Goal: Task Accomplishment & Management: Manage account settings

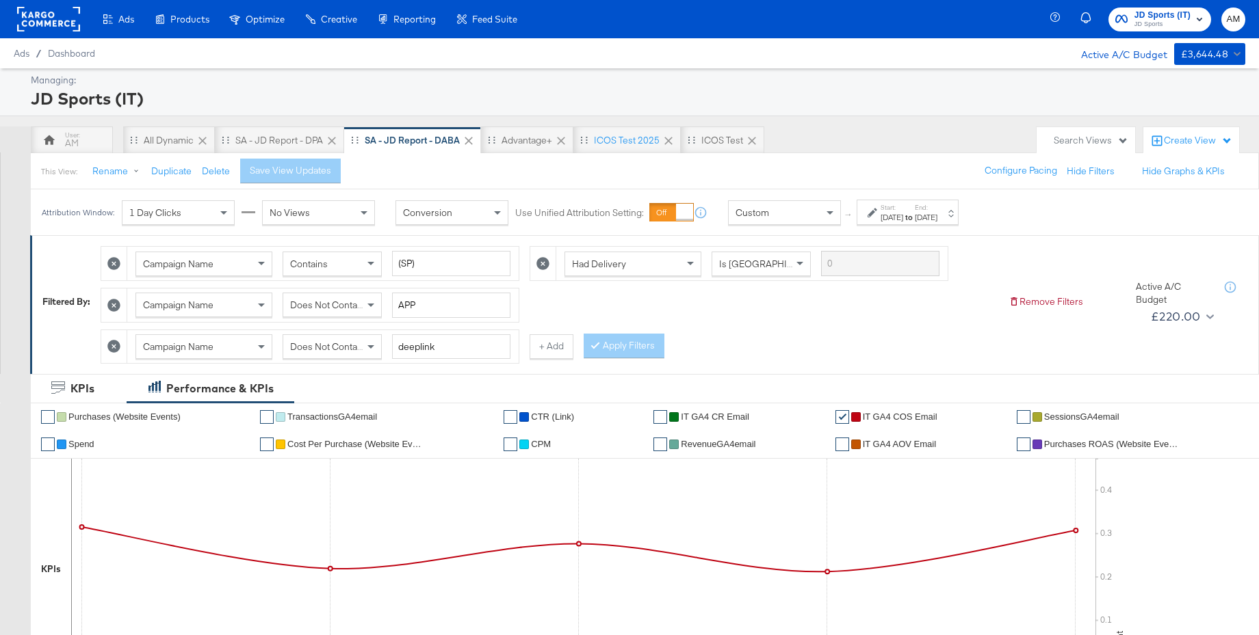
drag, startPoint x: 531, startPoint y: 139, endPoint x: 579, endPoint y: 181, distance: 63.5
click at [531, 139] on div "Advantage+" at bounding box center [526, 140] width 51 height 13
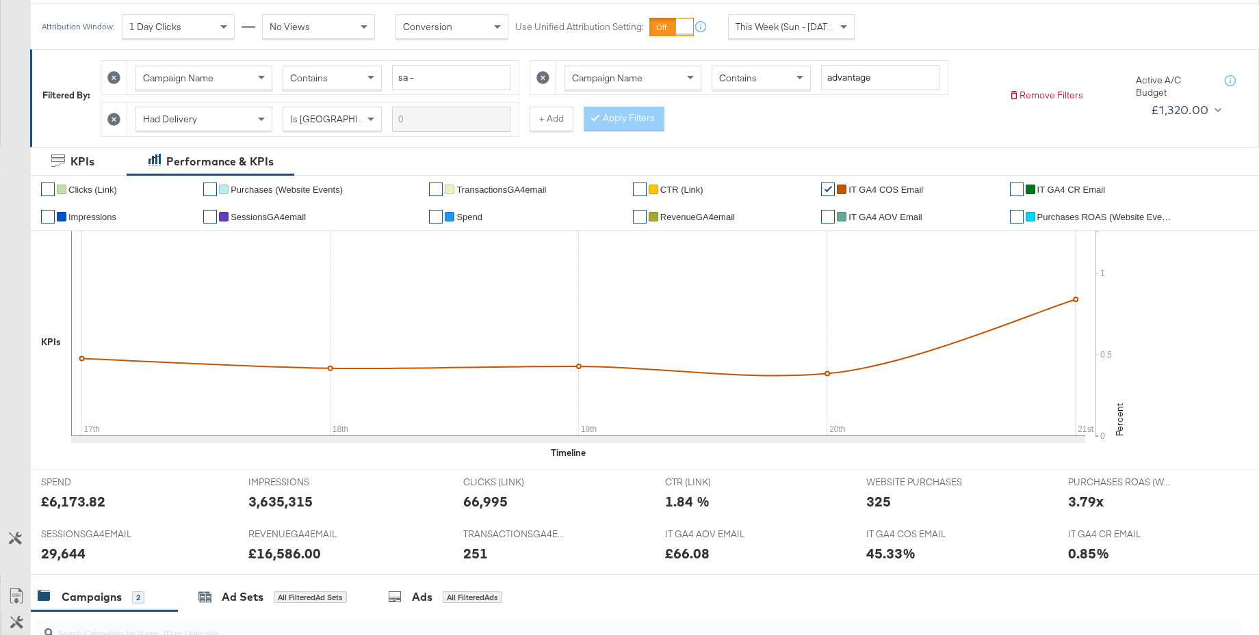
scroll to position [174, 0]
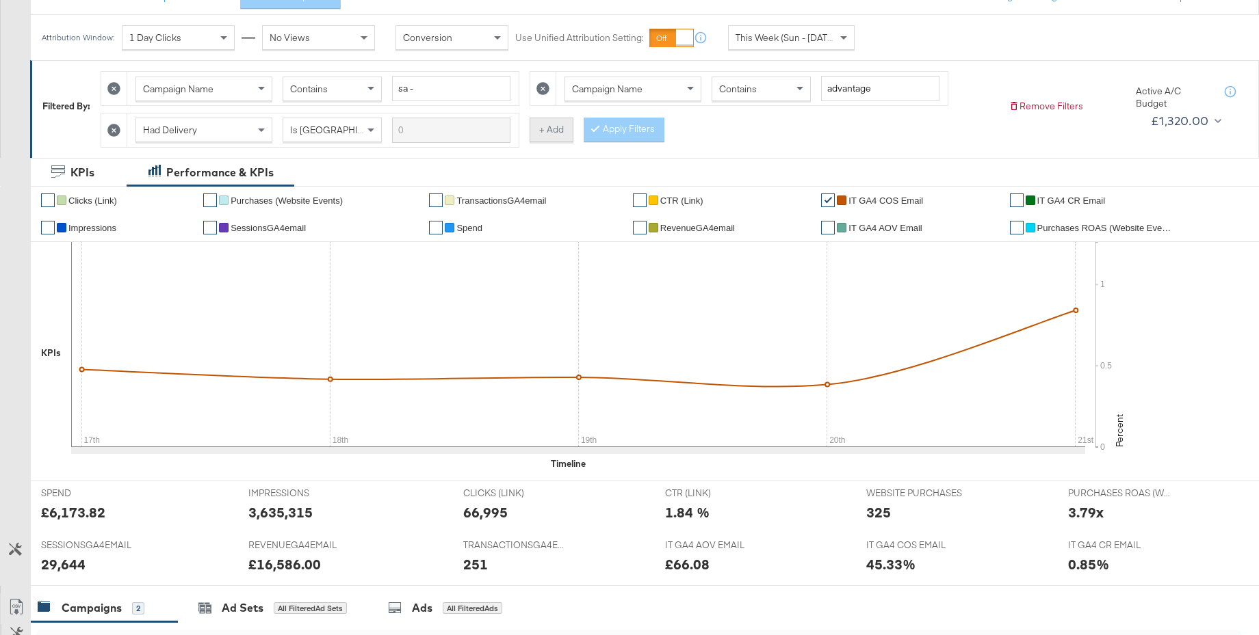
click at [547, 131] on button "+ Add" at bounding box center [551, 130] width 44 height 25
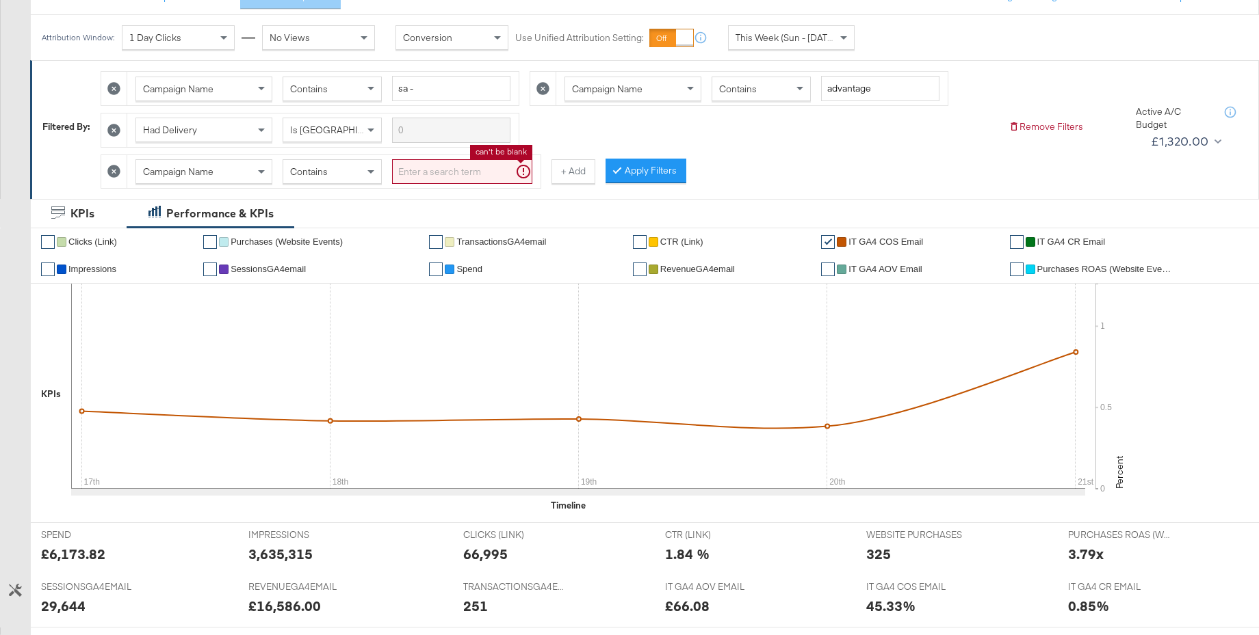
click at [434, 180] on input "search" at bounding box center [462, 171] width 140 height 25
type input "reel"
click at [627, 174] on button "Apply Filters" at bounding box center [623, 171] width 81 height 25
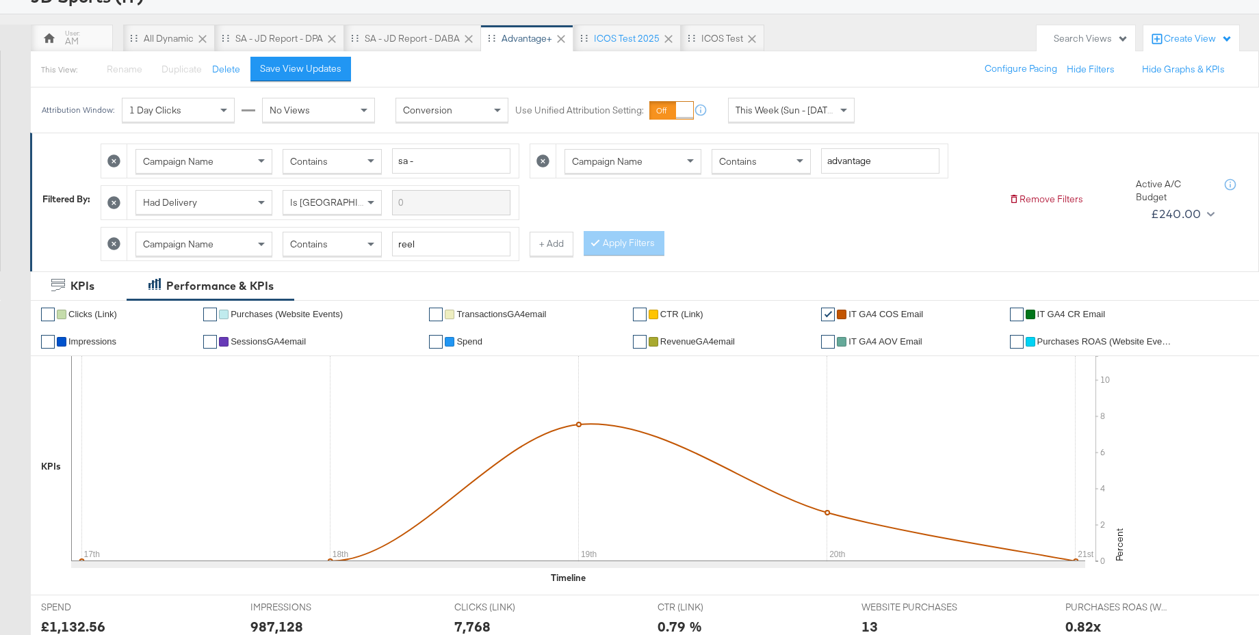
scroll to position [0, 0]
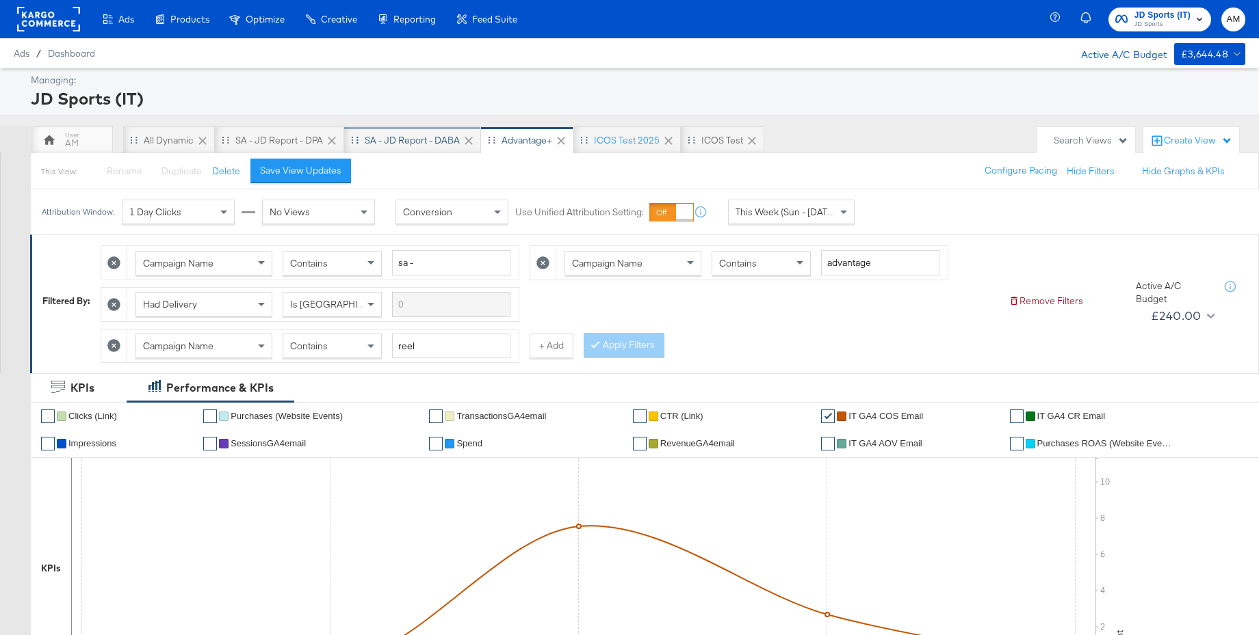
click at [420, 135] on div "SA - JD Report - DABA" at bounding box center [412, 140] width 95 height 13
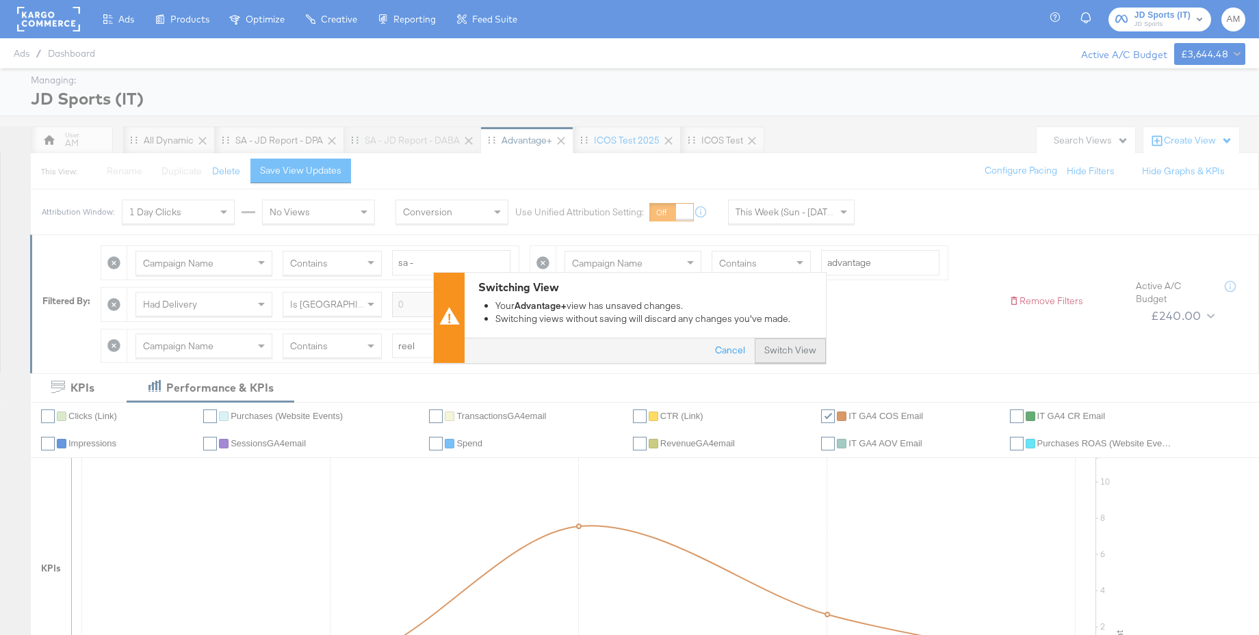
click at [782, 358] on button "Switch View" at bounding box center [789, 351] width 71 height 25
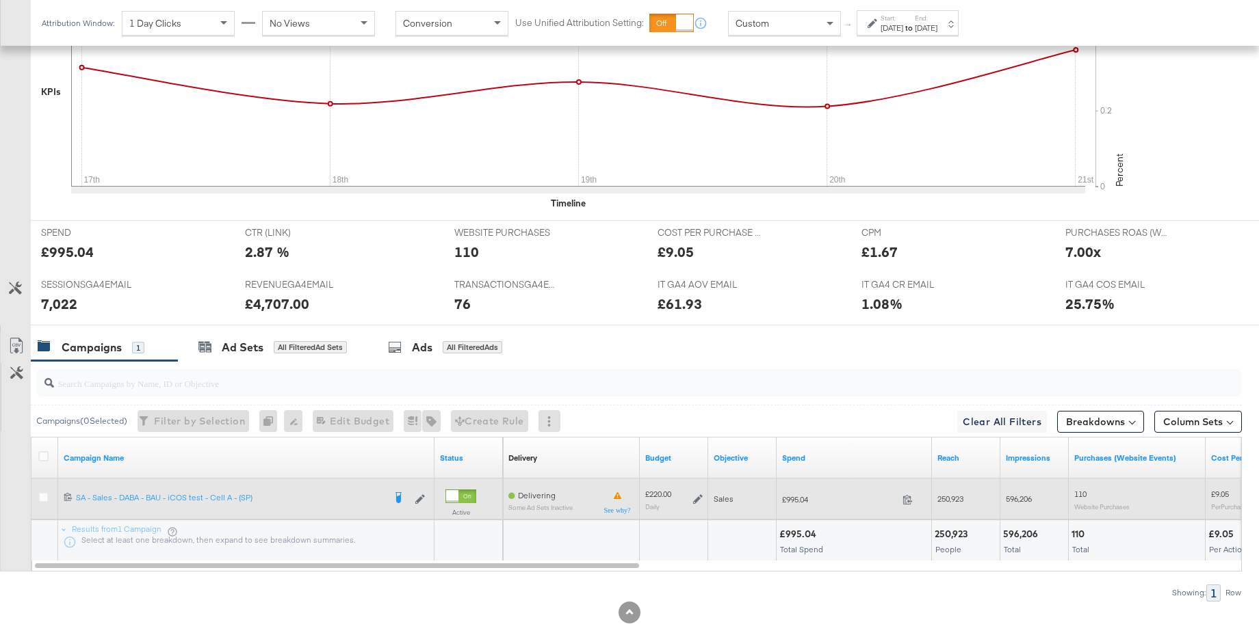
scroll to position [479, 0]
click at [697, 499] on icon at bounding box center [698, 500] width 10 height 10
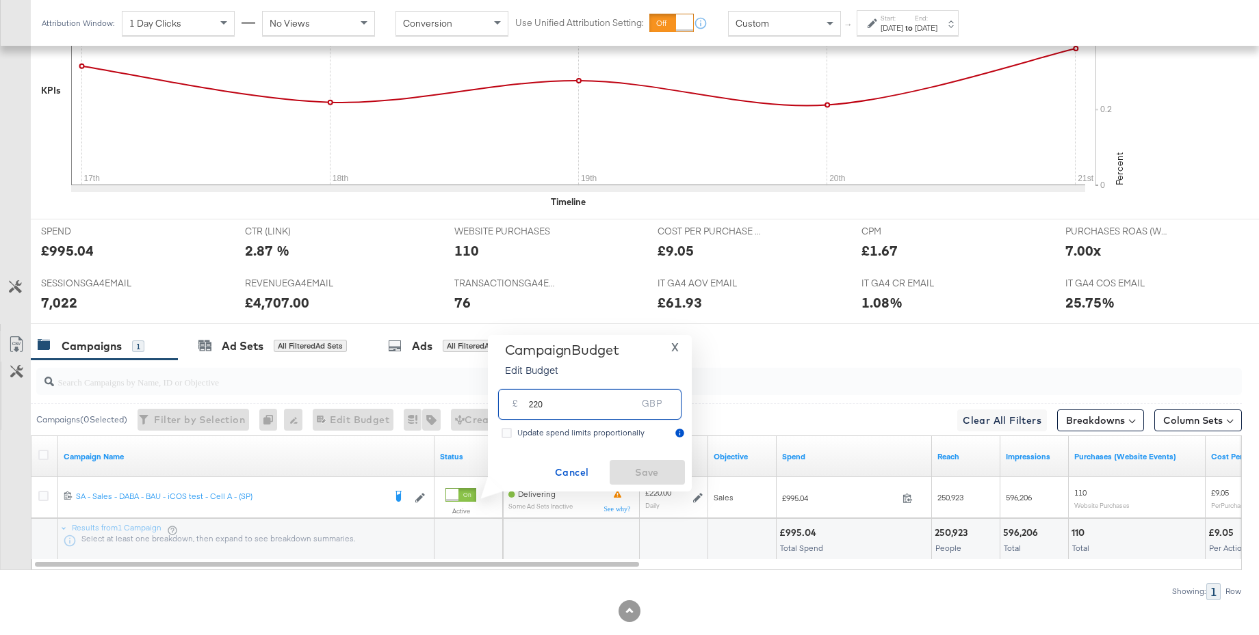
drag, startPoint x: 553, startPoint y: 410, endPoint x: 482, endPoint y: 408, distance: 70.5
click at [482, 408] on div "Campaign Budget Edit Budget X £ 220 GBP Update spend limits proportionally Canc…" at bounding box center [584, 413] width 214 height 157
type input "250"
click at [627, 473] on span "Save" at bounding box center [647, 472] width 64 height 17
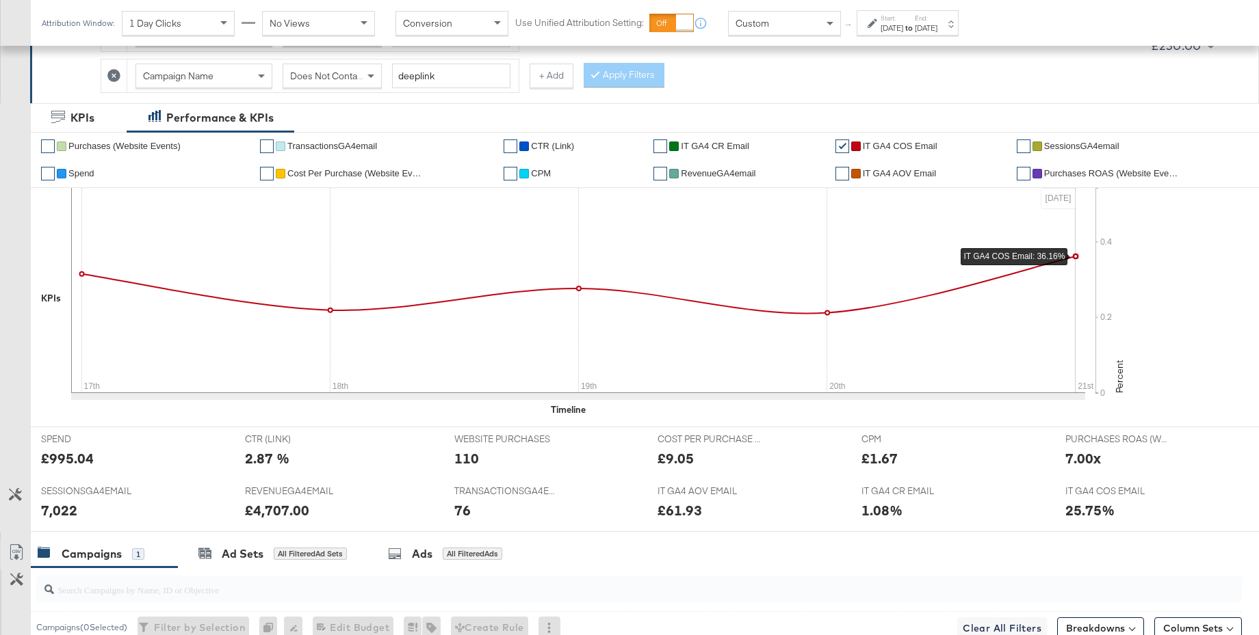
scroll to position [267, 0]
